Goal: Task Accomplishment & Management: Complete application form

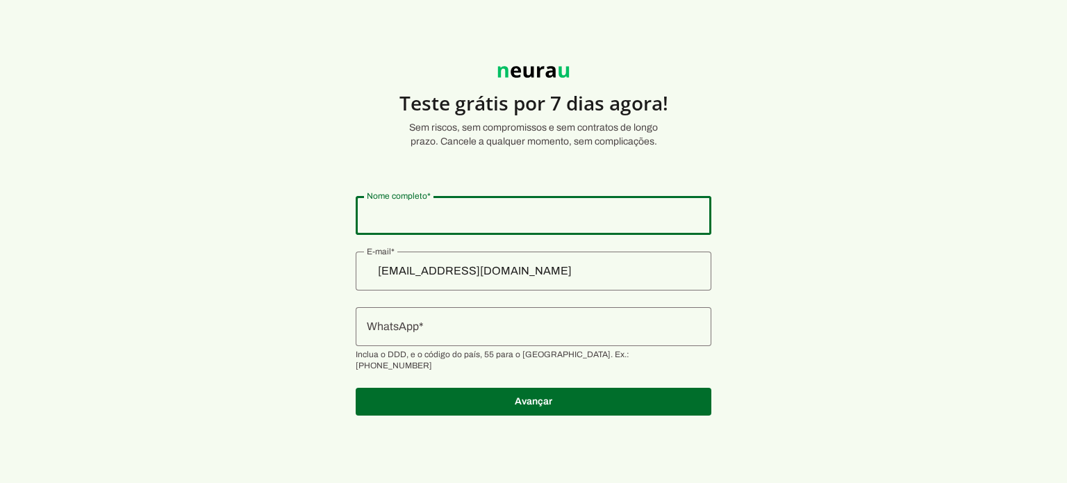
click at [567, 216] on input "Nome completo" at bounding box center [534, 215] width 334 height 17
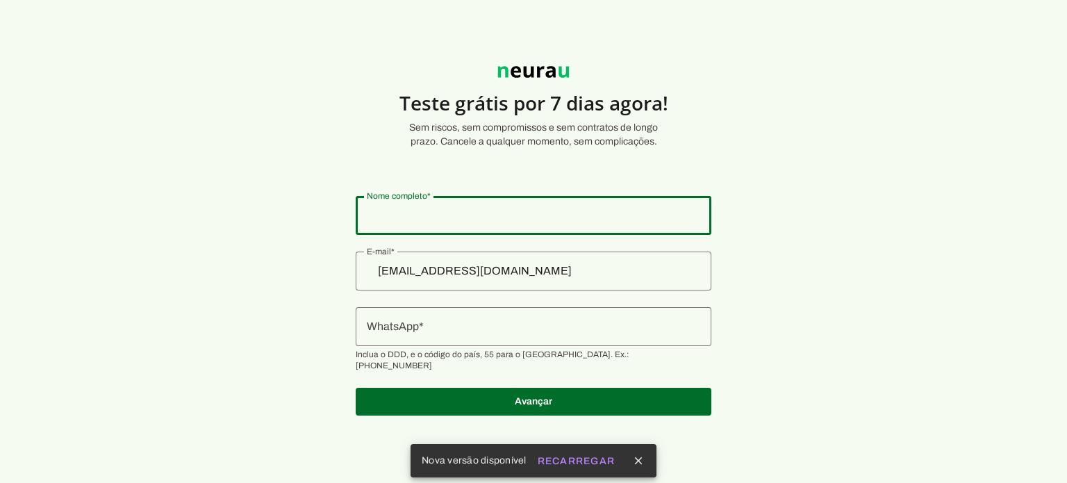
type input "[PERSON_NAME]"
type md-outlined-text-field "[PERSON_NAME]"
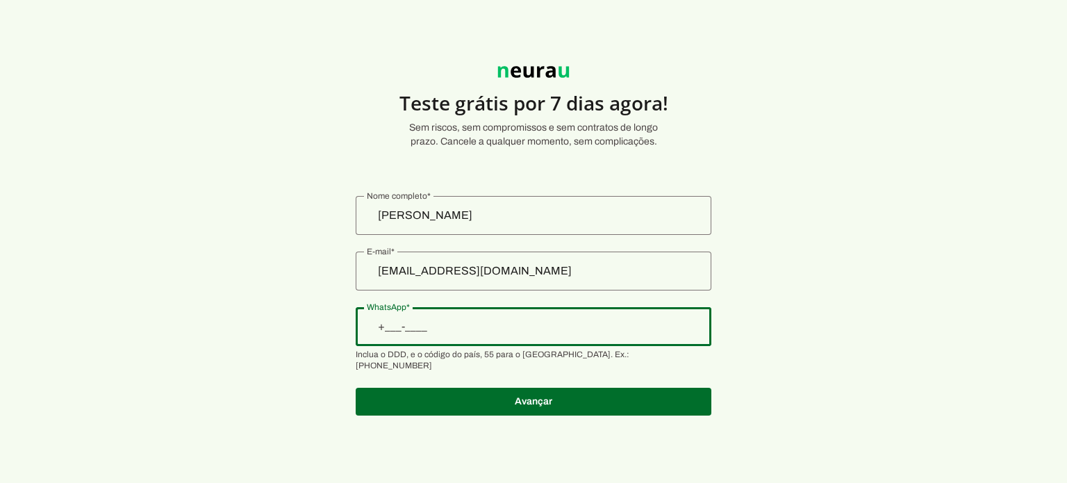
click at [463, 324] on input "WhatsApp" at bounding box center [534, 326] width 334 height 17
type input "[PHONE_NUMBER]"
type md-outlined-text-field "[PHONE_NUMBER]"
type input "[PHONE_NUMBER]"
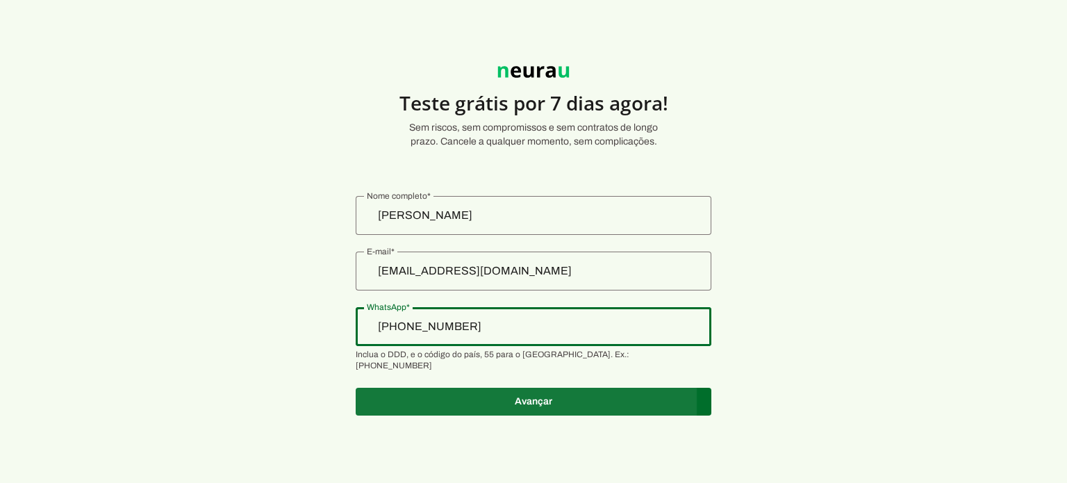
click at [552, 386] on span at bounding box center [534, 401] width 356 height 33
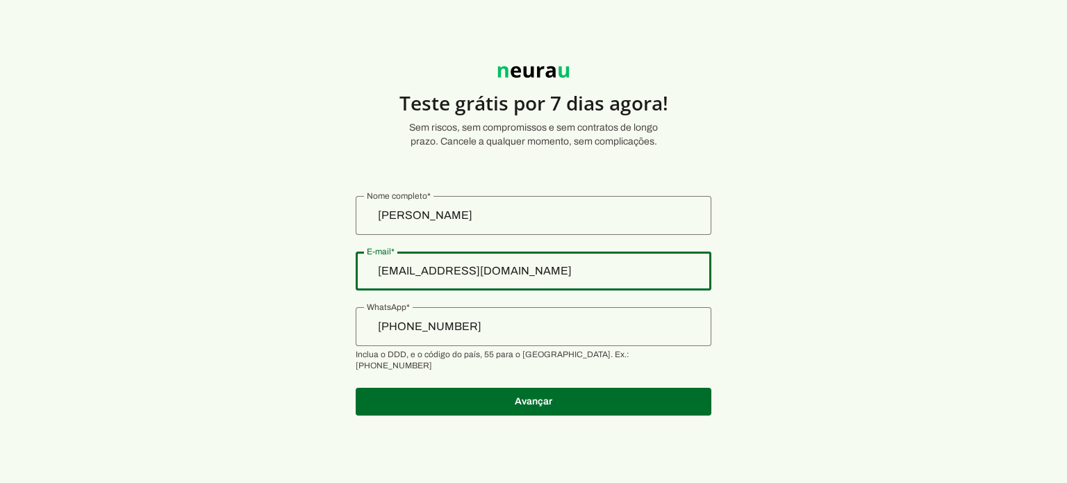
drag, startPoint x: 556, startPoint y: 273, endPoint x: 384, endPoint y: 266, distance: 172.5
click at [384, 266] on section "Teste grátis por 7 dias agora! Sem riscos, sem compromissos e sem contratos de …" at bounding box center [533, 232] width 1067 height 399
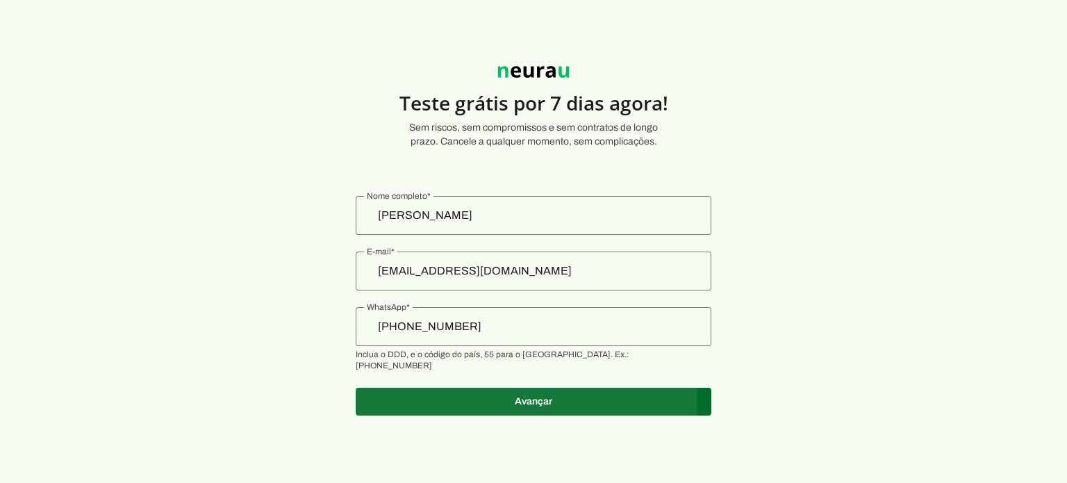
click at [554, 386] on span at bounding box center [534, 401] width 356 height 33
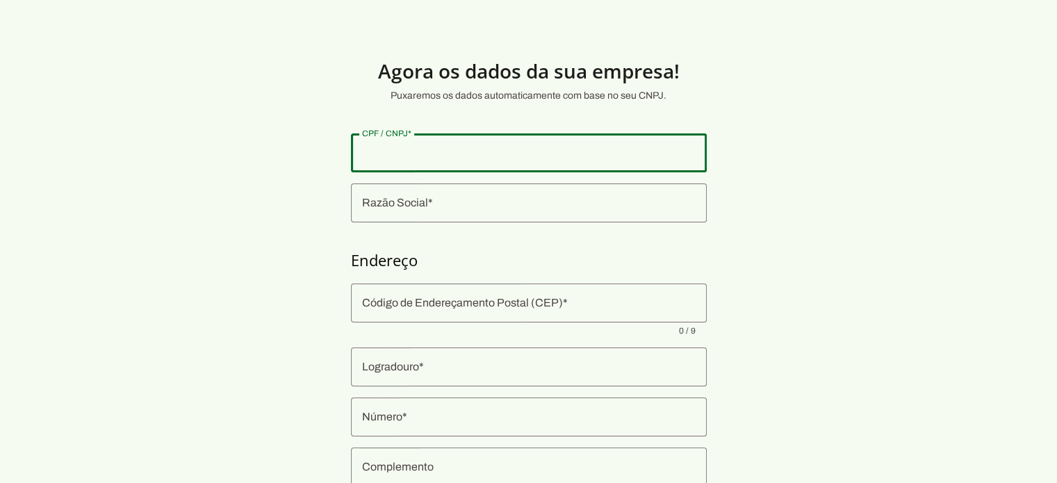
click at [427, 156] on input "CPF / CNPJ" at bounding box center [529, 153] width 334 height 17
type input "015.310.915-71"
type md-outlined-text-field "015.310.915-71"
click at [423, 211] on input "Razão Social" at bounding box center [529, 203] width 334 height 17
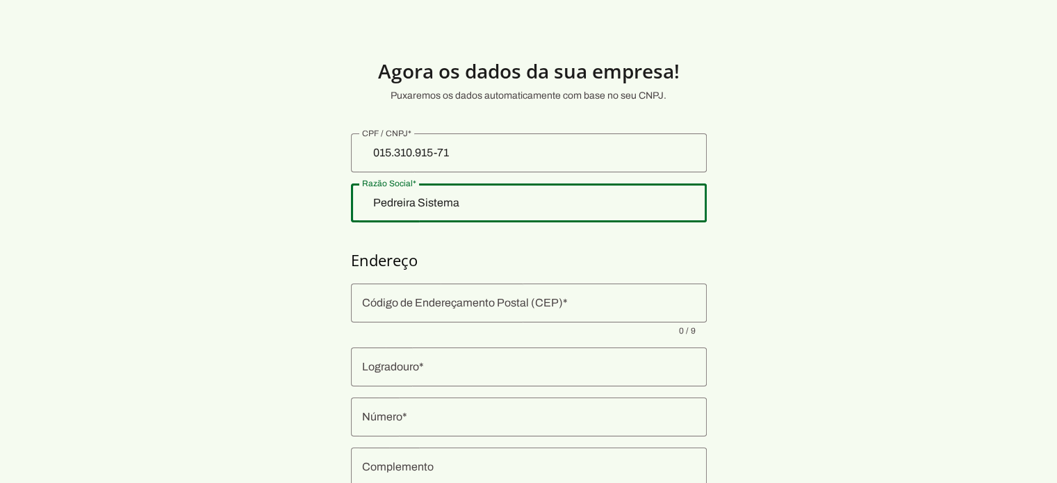
type input "Pedreira Sistema"
type md-outlined-text-field "Pedreira Sistema"
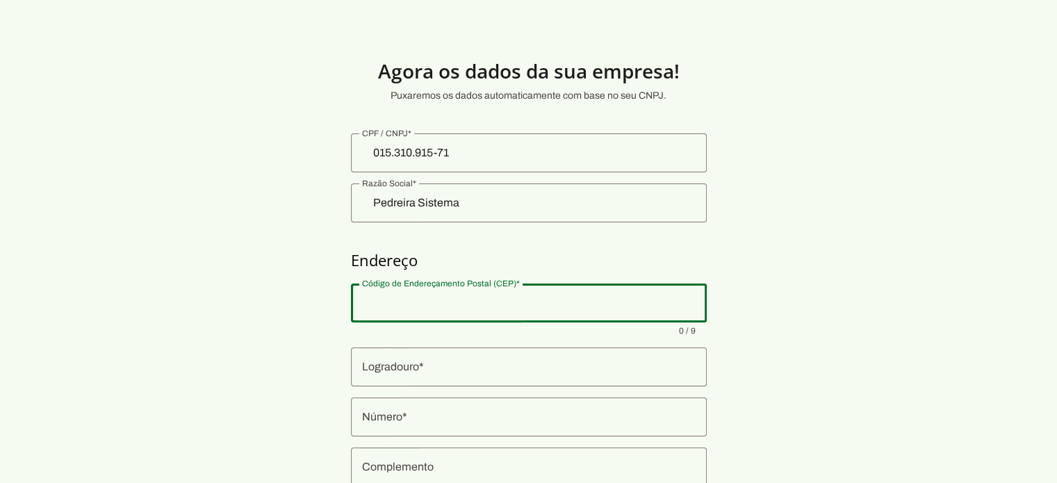
click at [409, 307] on input "Código de Endereçamento Postal (CEP)" at bounding box center [529, 303] width 334 height 17
type input "44420-000"
type input "[GEOGRAPHIC_DATA]"
type md-outlined-text-field "[GEOGRAPHIC_DATA]"
type input "999"
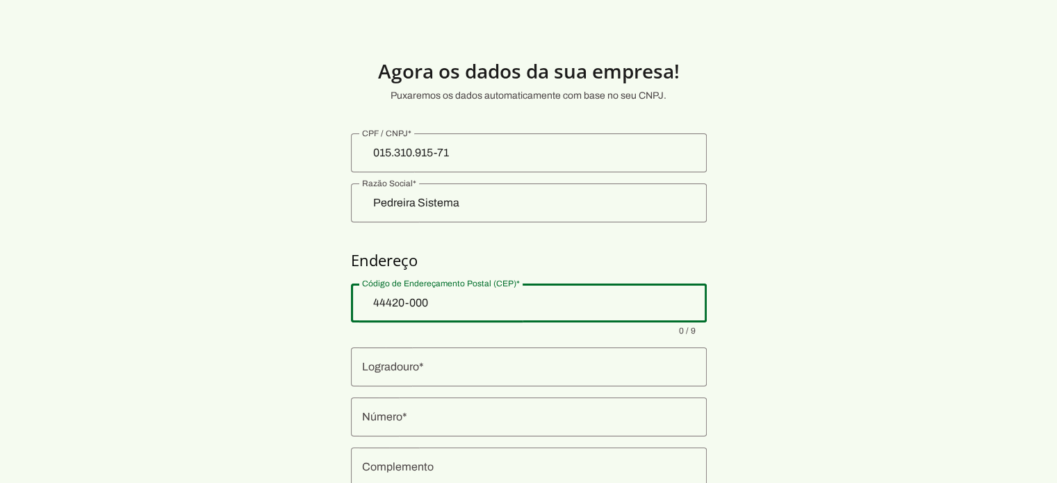
type md-outlined-text-field "999"
type input "Nagé"
type md-outlined-text-field "Nagé"
type input "[GEOGRAPHIC_DATA]"
type md-outlined-text-field "[GEOGRAPHIC_DATA]"
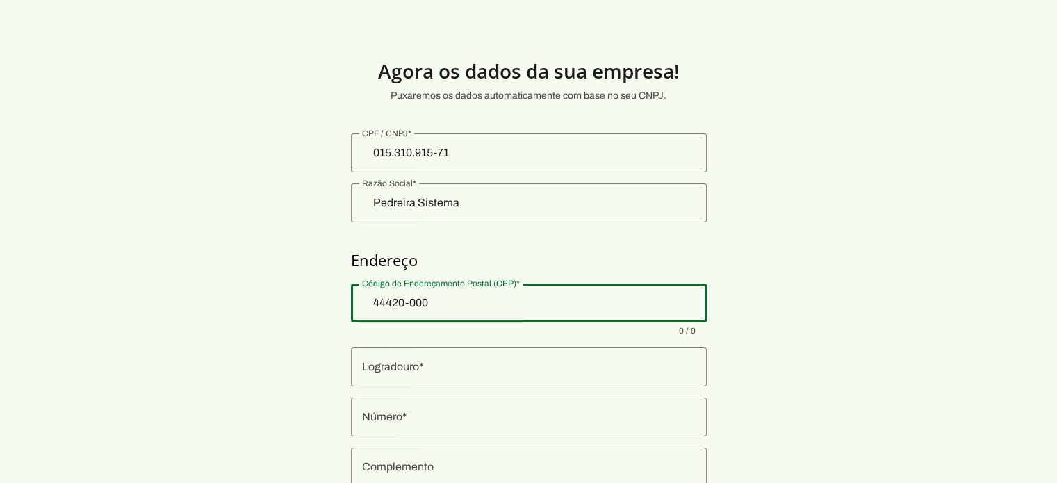
type input "BA"
type md-outlined-text-field "BA"
type input "44420-000"
type md-outlined-text-field "44420-000"
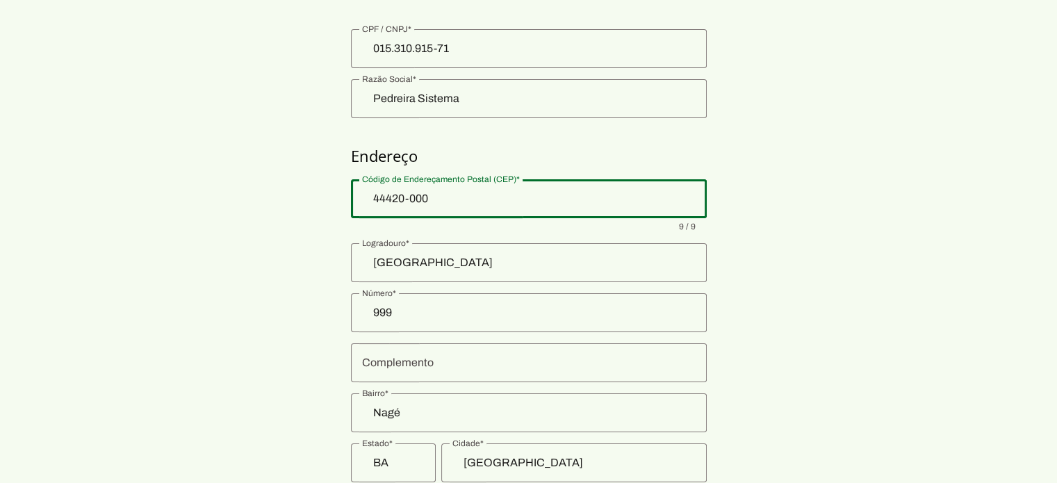
scroll to position [186, 0]
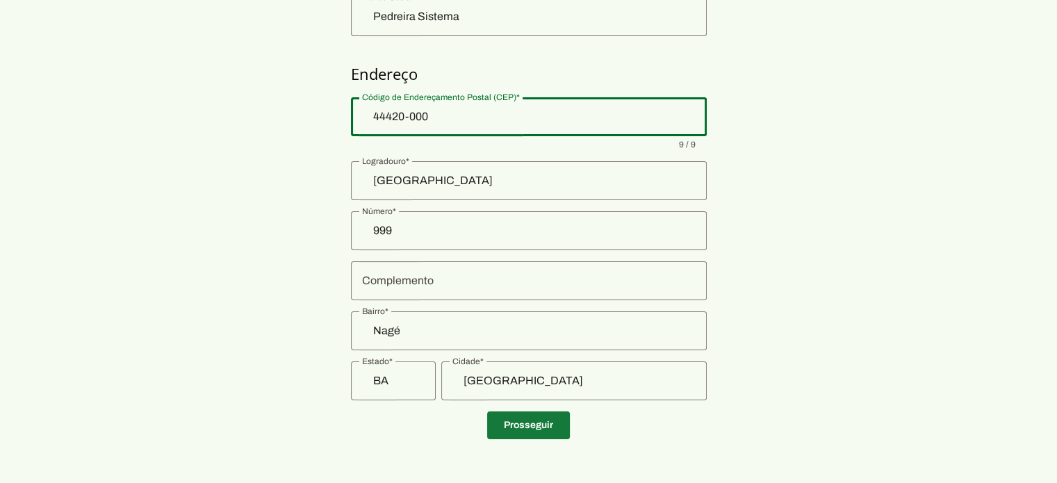
click at [541, 427] on span at bounding box center [528, 425] width 83 height 33
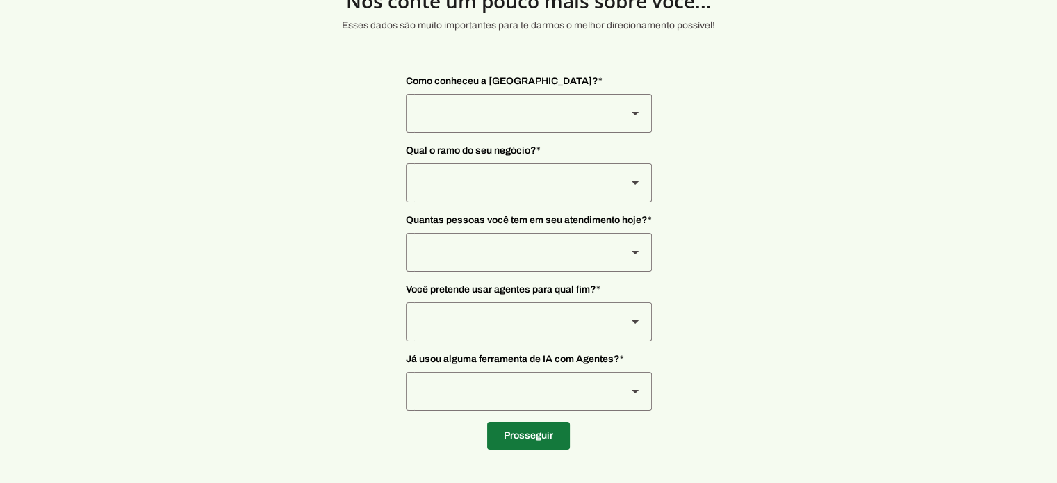
scroll to position [69, 0]
click at [639, 113] on slot at bounding box center [635, 114] width 17 height 17
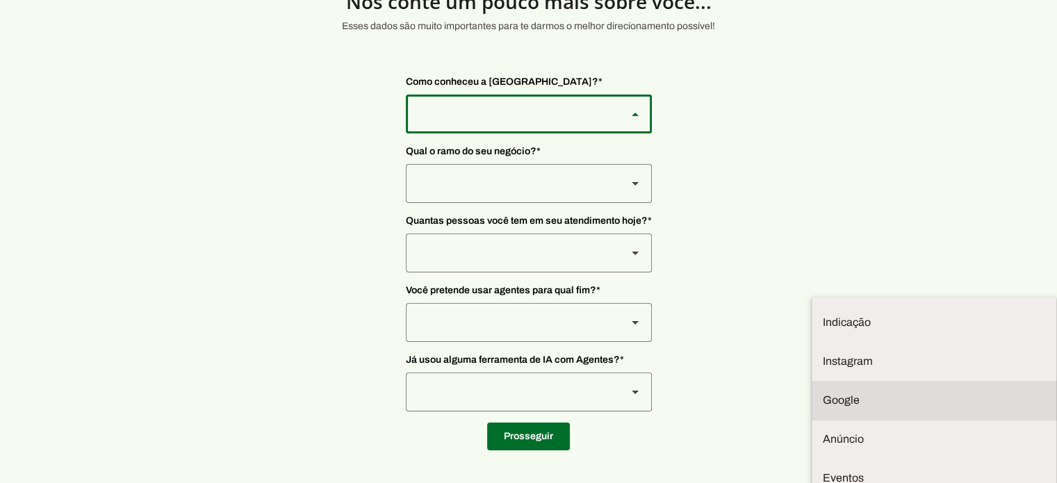
click at [823, 392] on slot at bounding box center [934, 400] width 222 height 17
type md-outlined-select "9WSkWP6cpWWKgPH2BWr4"
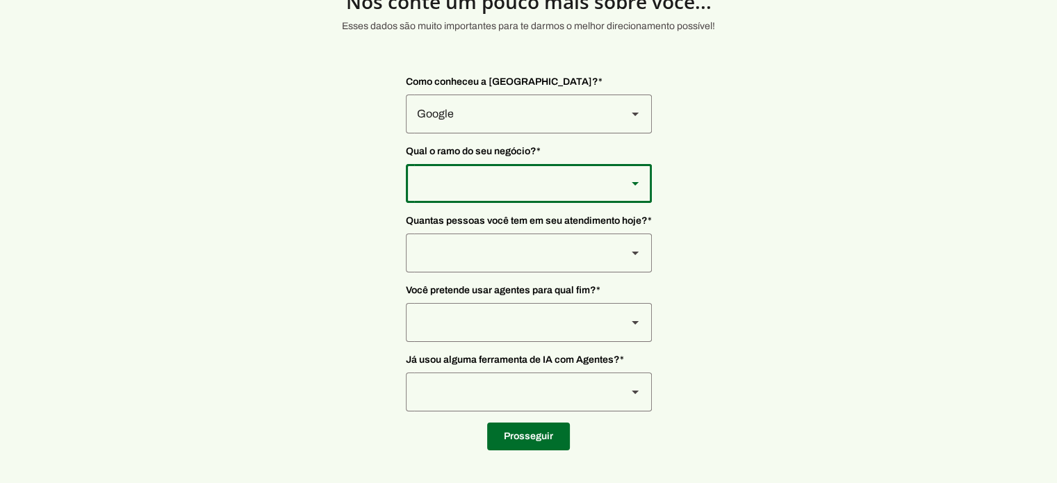
click at [625, 185] on div at bounding box center [634, 183] width 33 height 39
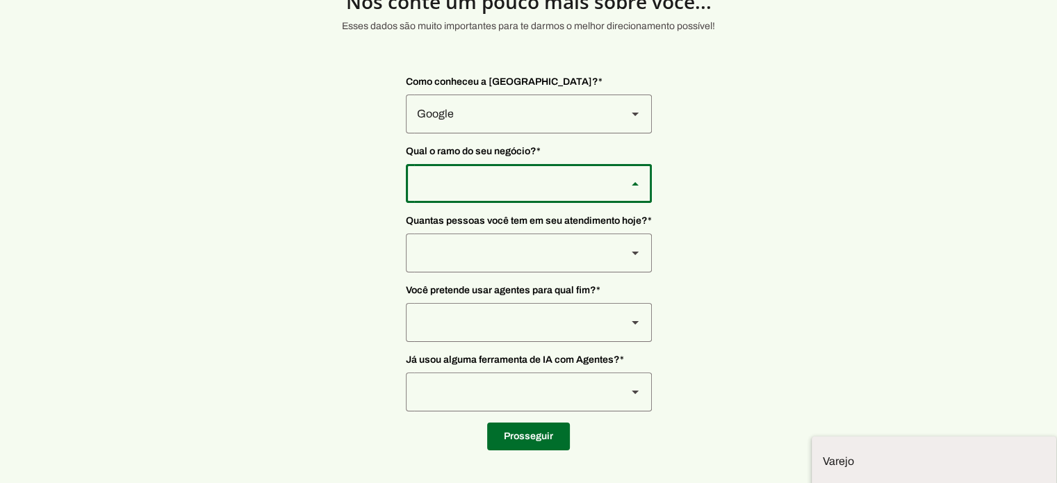
type md-outlined-select "OuPe7EozIxyXXtnRBUfy"
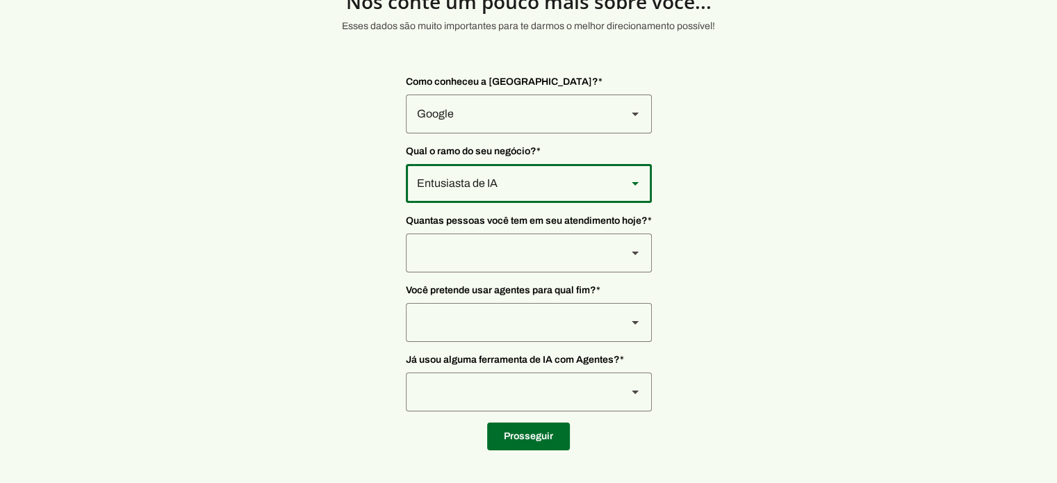
click at [632, 254] on icon at bounding box center [635, 253] width 7 height 3
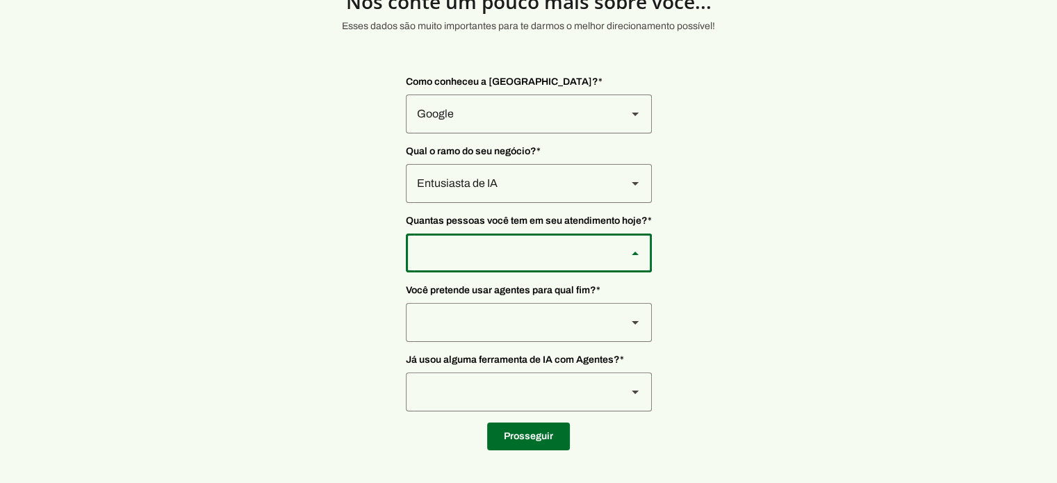
type md-outlined-select "yHmeUixsC5IlBgFUkJwN"
click at [632, 322] on icon at bounding box center [635, 322] width 7 height 3
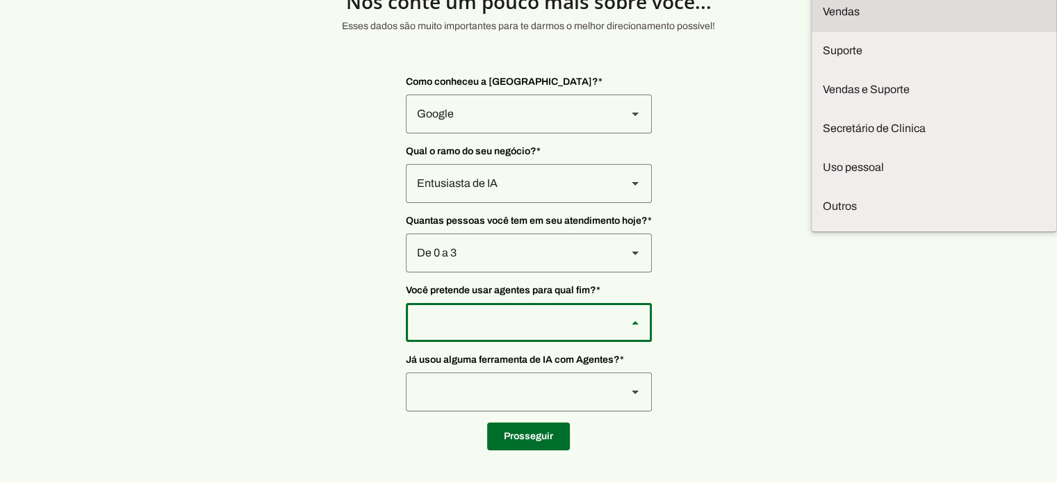
click at [823, 20] on slot at bounding box center [934, 11] width 222 height 17
type md-outlined-select "F7ie3OCOKWbmhu0VXrjC"
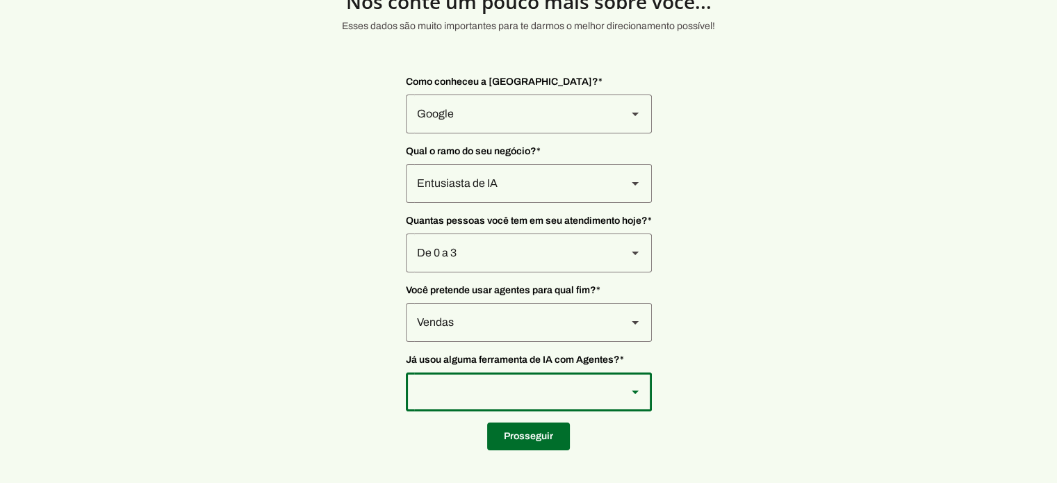
click at [636, 397] on slot at bounding box center [635, 392] width 17 height 17
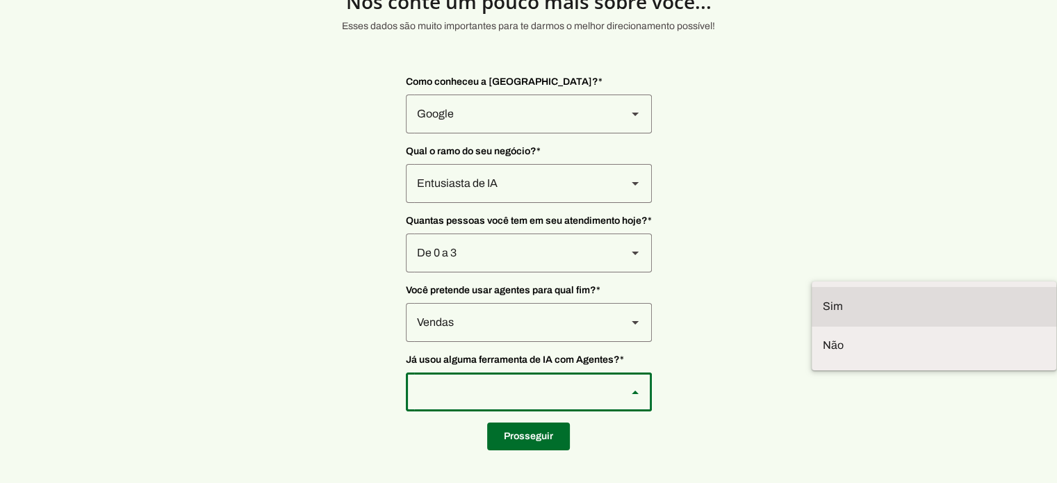
click at [823, 313] on slot at bounding box center [934, 306] width 222 height 17
type md-outlined-select "VW4vzTVOoC6mj29ueI2H"
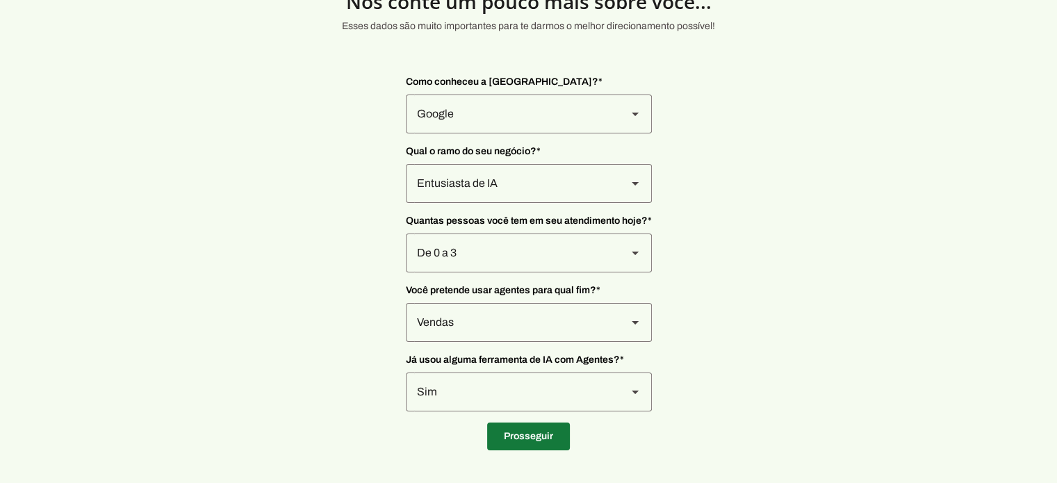
click at [548, 438] on span at bounding box center [528, 436] width 83 height 33
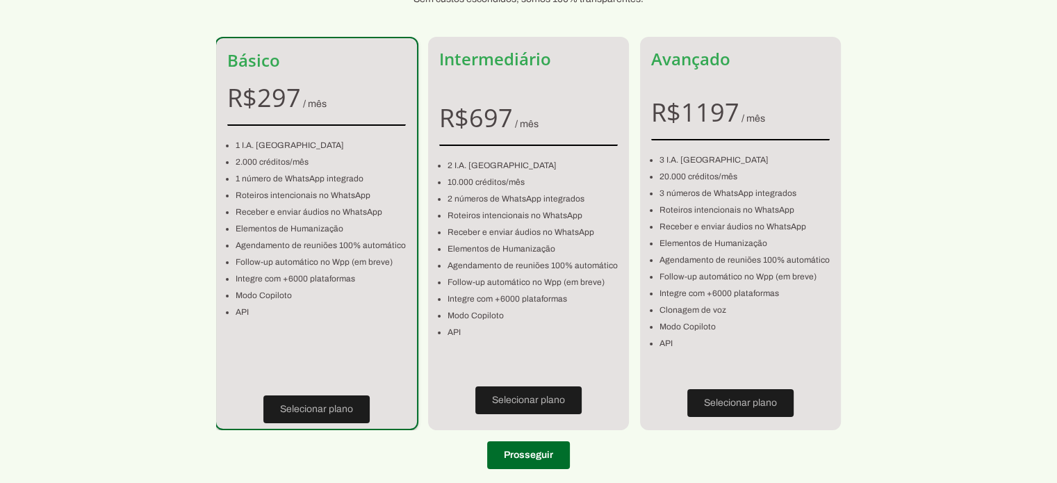
scroll to position [126, 0]
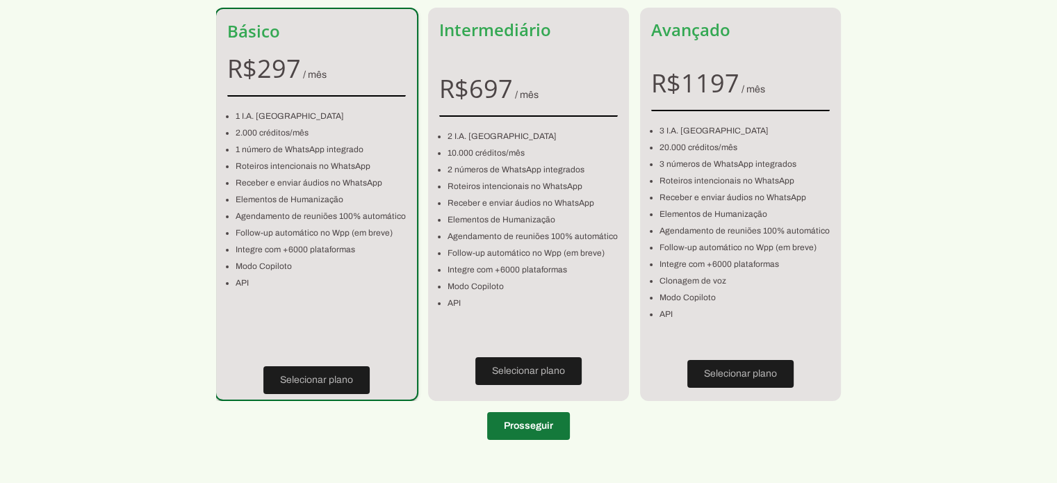
click at [534, 431] on span at bounding box center [528, 425] width 83 height 33
type input "[GEOGRAPHIC_DATA]"
type input "999"
type input "Nagé"
type input "[GEOGRAPHIC_DATA]"
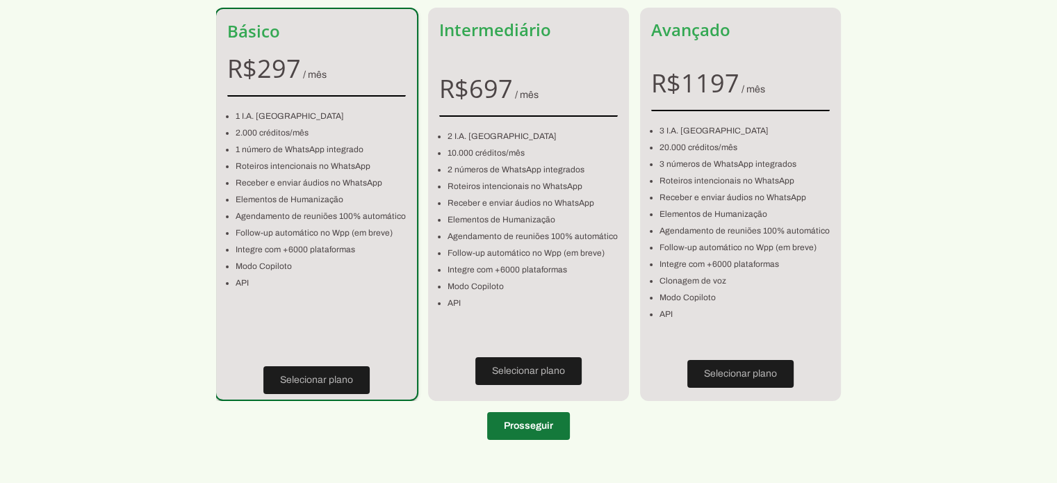
type input "BA"
type input "[PHONE_NUMBER]"
